Goal: Task Accomplishment & Management: Use online tool/utility

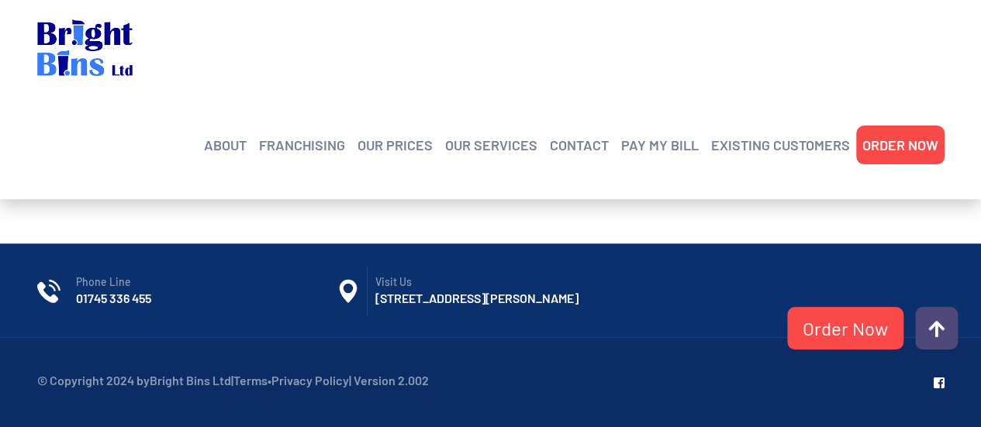
scroll to position [775, 0]
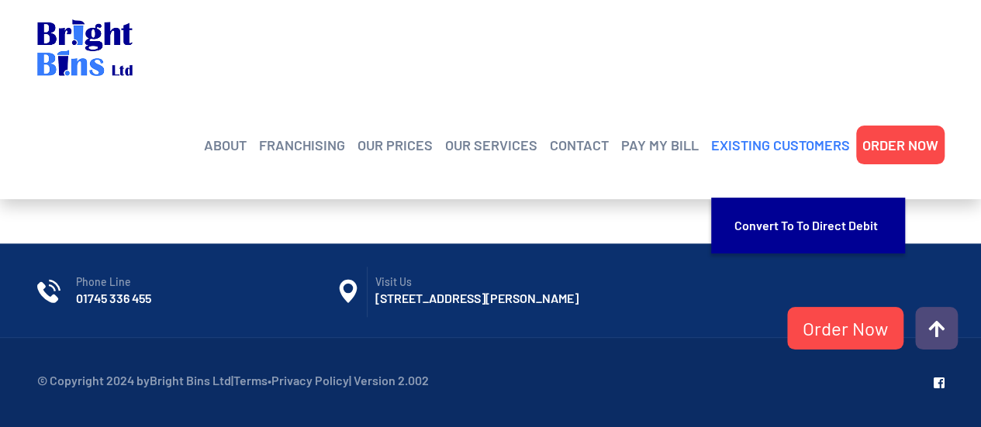
click at [764, 133] on link "EXISTING CUSTOMERS" at bounding box center [780, 144] width 139 height 23
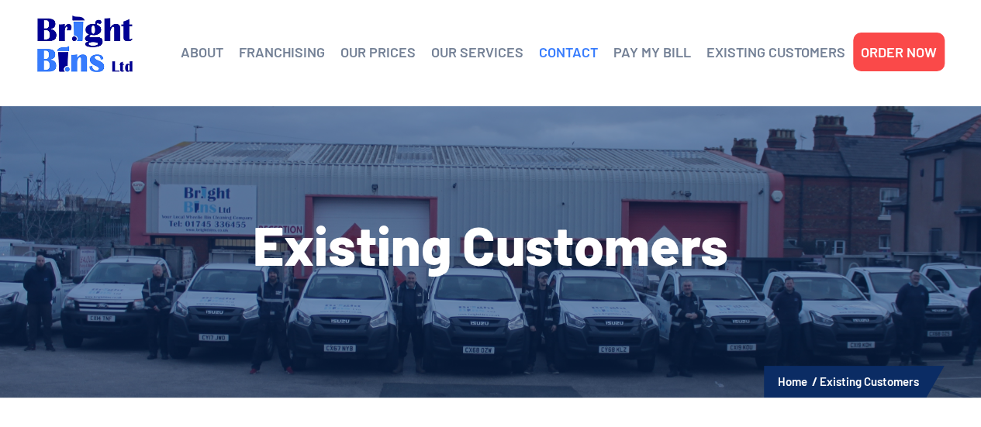
click at [555, 48] on link "CONTACT" at bounding box center [568, 51] width 59 height 23
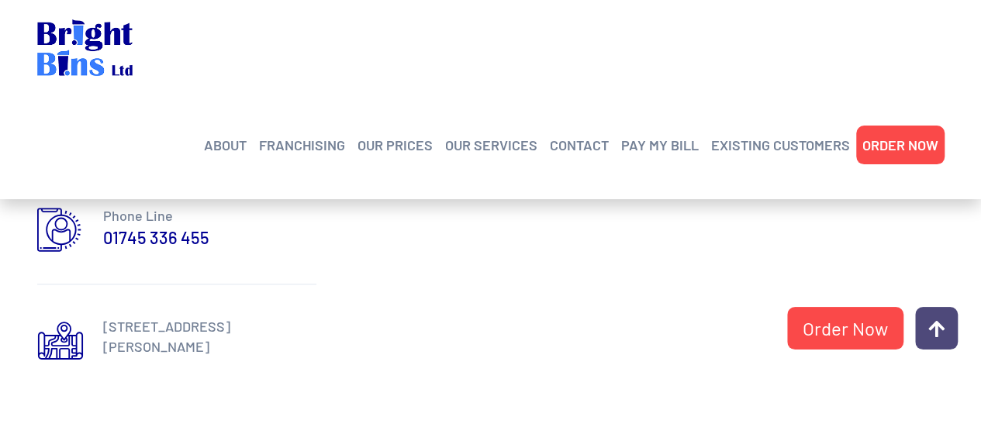
scroll to position [479, 0]
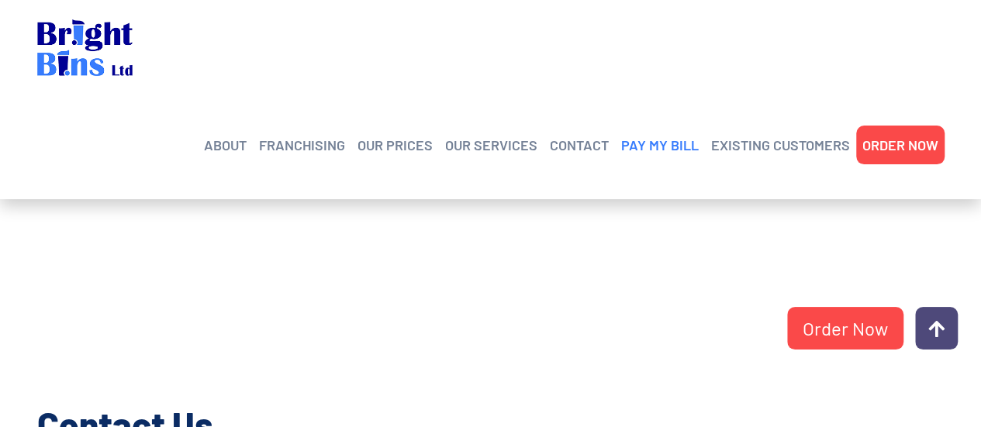
click at [664, 133] on link "PAY MY BILL" at bounding box center [660, 144] width 78 height 23
